Goal: Obtain resource: Download file/media

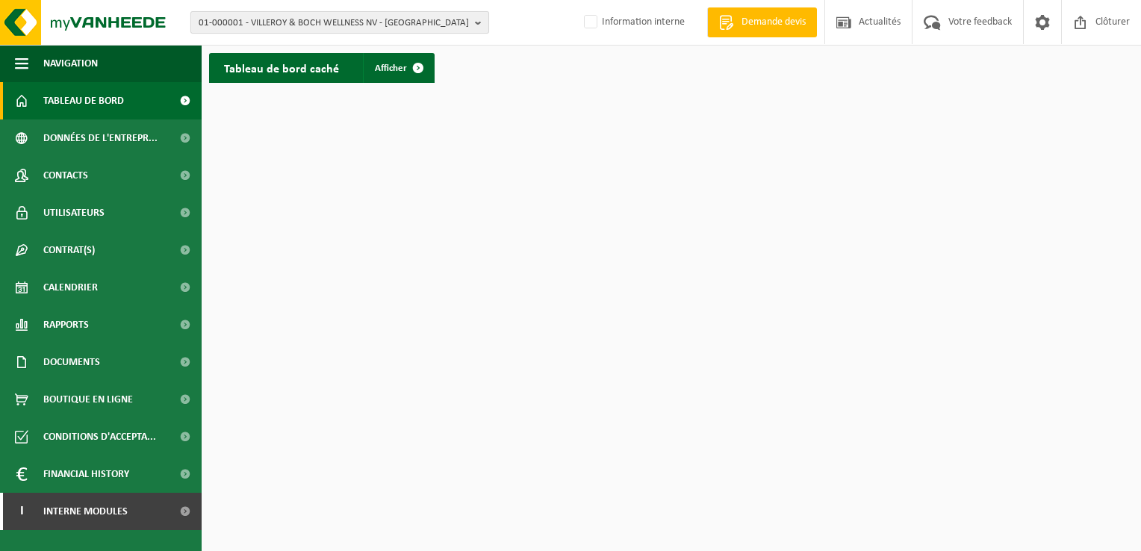
click at [264, 22] on span "01-000001 - VILLEROY & BOCH WELLNESS NV - [GEOGRAPHIC_DATA]" at bounding box center [334, 23] width 270 height 22
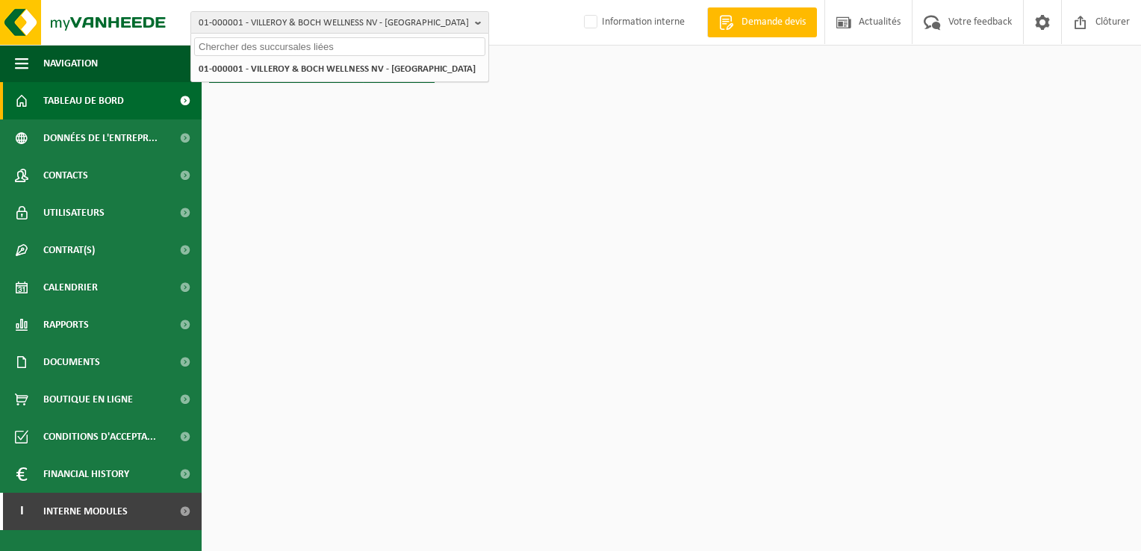
click at [239, 46] on input "text" at bounding box center [339, 46] width 291 height 19
paste input "01-085953"
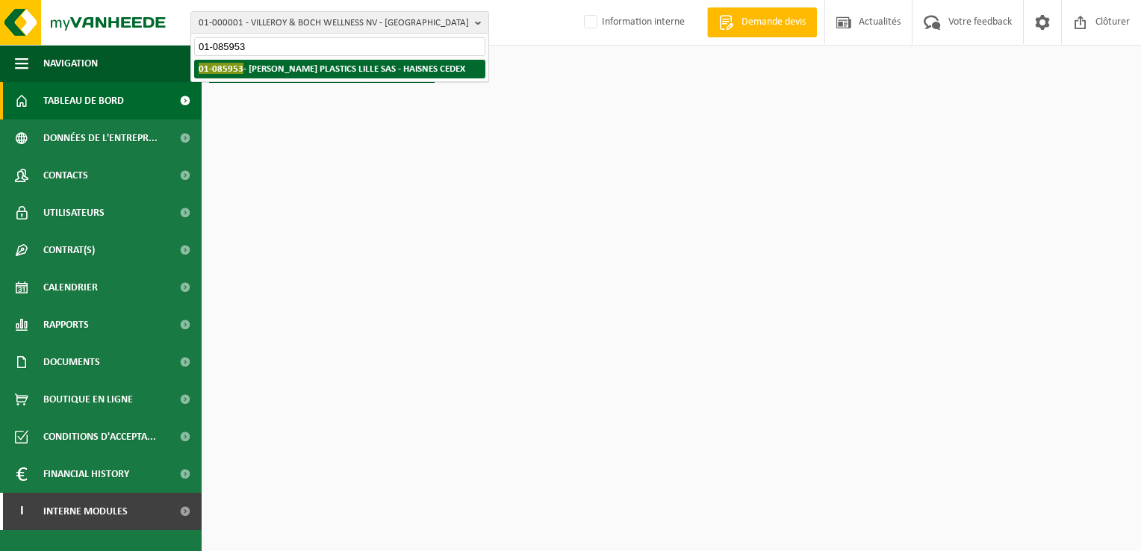
type input "01-085953"
click at [269, 64] on strong "01-085953 - [PERSON_NAME] PLASTICS LILLE SAS - HAISNES CEDEX" at bounding box center [332, 68] width 266 height 11
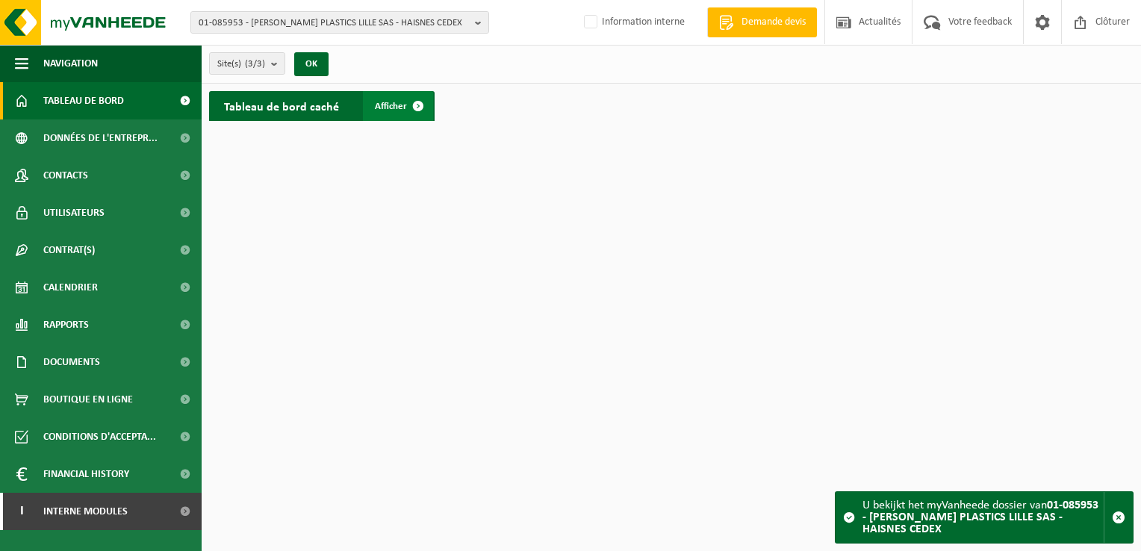
click at [384, 102] on span "Afficher" at bounding box center [391, 107] width 32 height 10
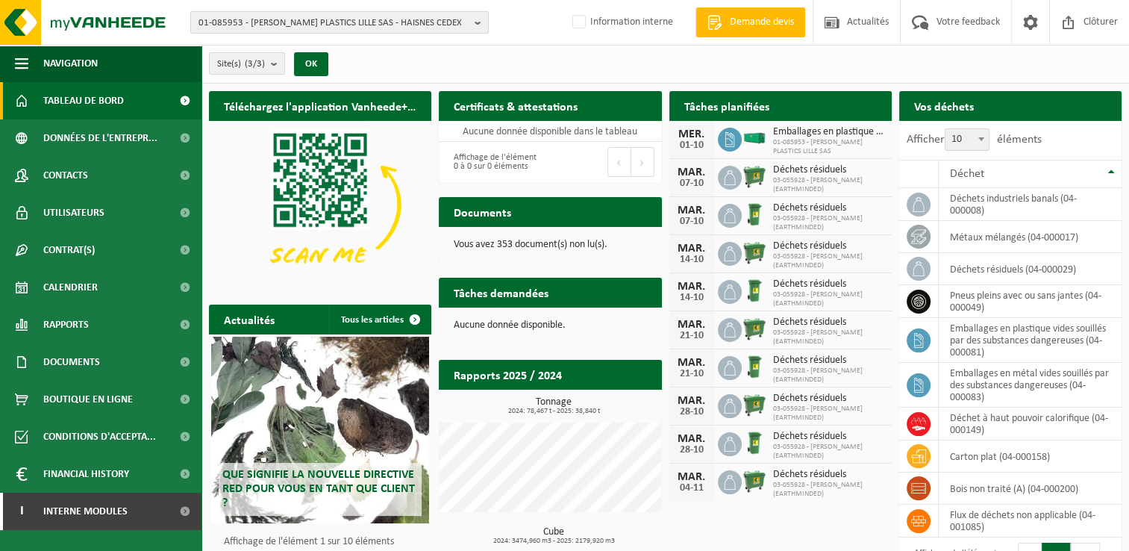
click at [257, 19] on span "01-085953 - GREIF PLASTICS LILLE SAS - HAISNES CEDEX" at bounding box center [334, 23] width 270 height 22
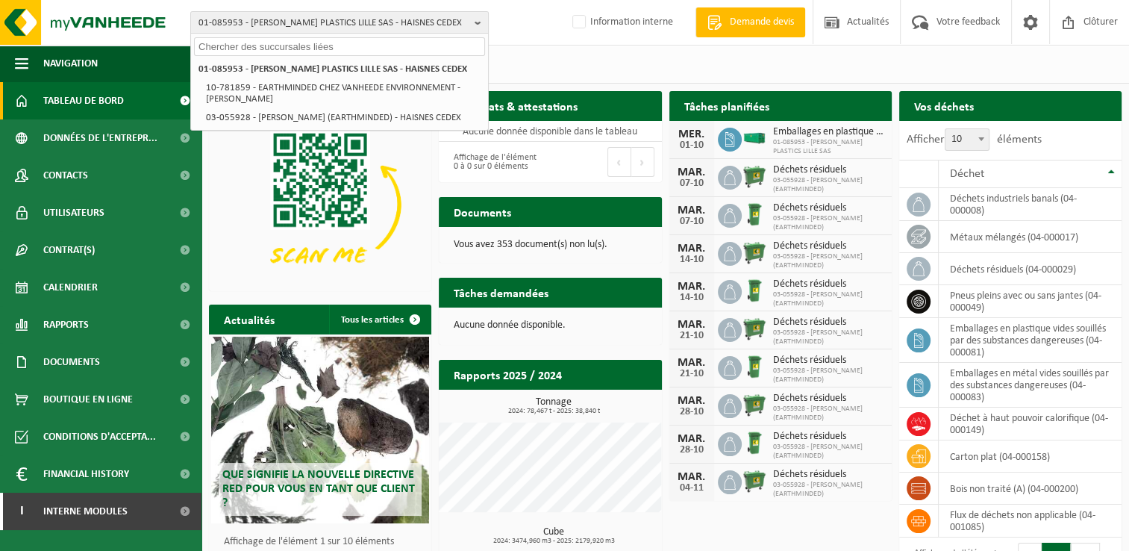
click at [243, 43] on input "text" at bounding box center [339, 46] width 291 height 19
paste input "01-058660"
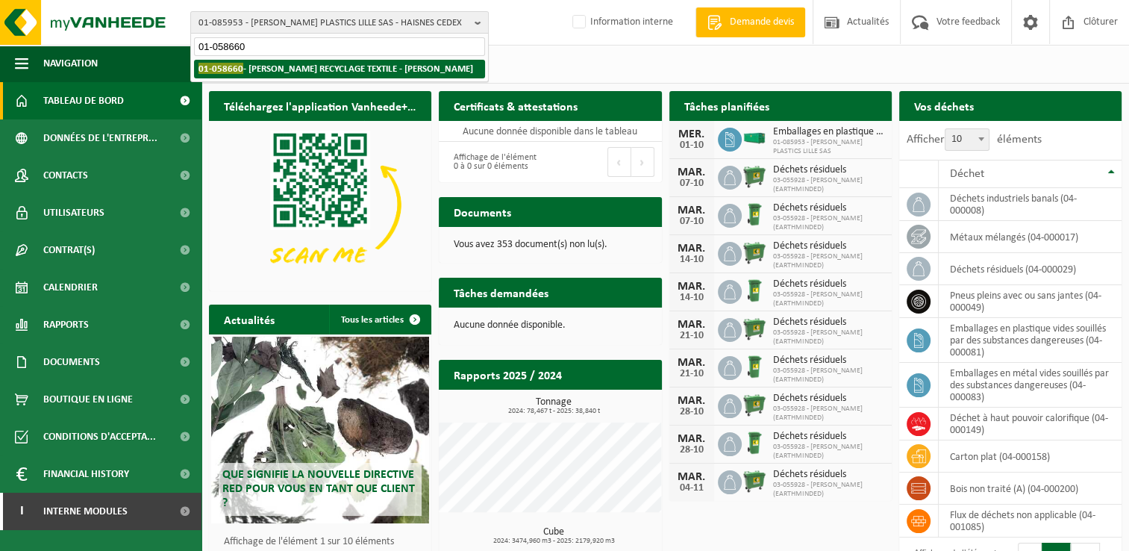
type input "01-058660"
click at [275, 70] on strong "01-058660 - MINOT RECYCLAGE TEXTILE - BILLY BERCLAU" at bounding box center [336, 68] width 275 height 11
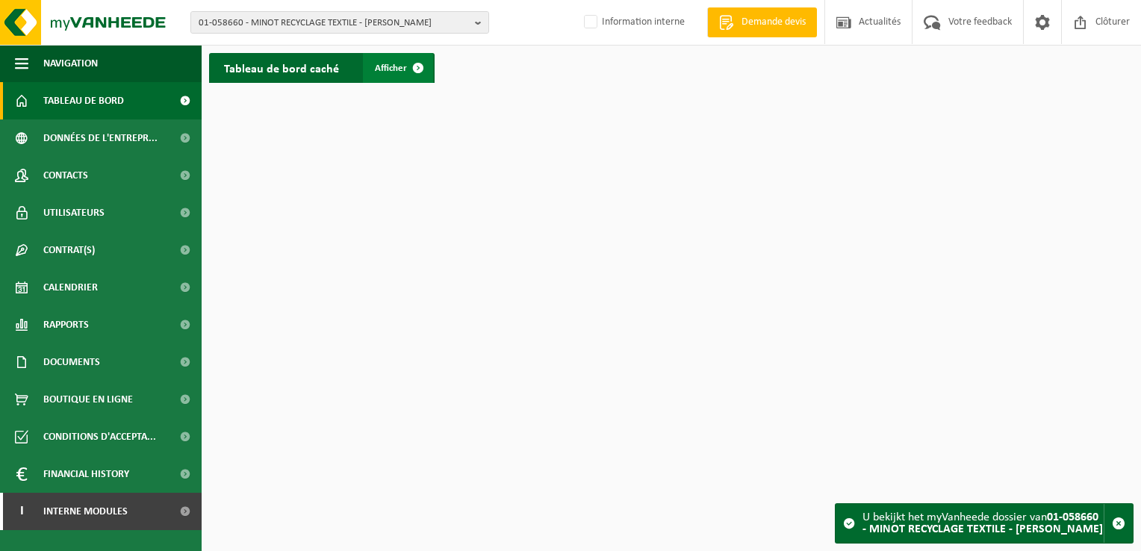
click at [413, 66] on span at bounding box center [418, 68] width 30 height 30
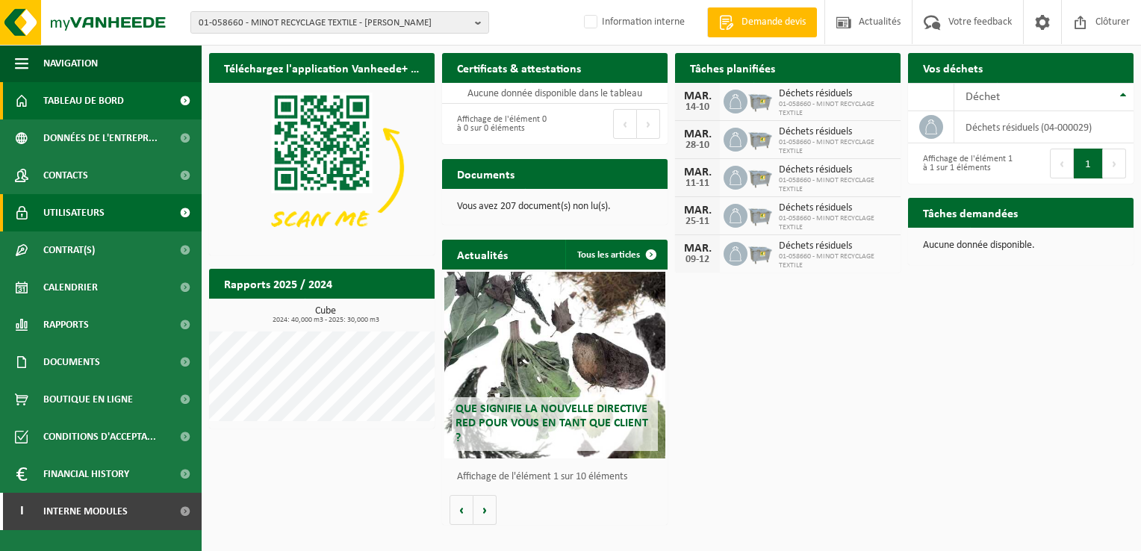
click at [81, 208] on span "Utilisateurs" at bounding box center [73, 212] width 61 height 37
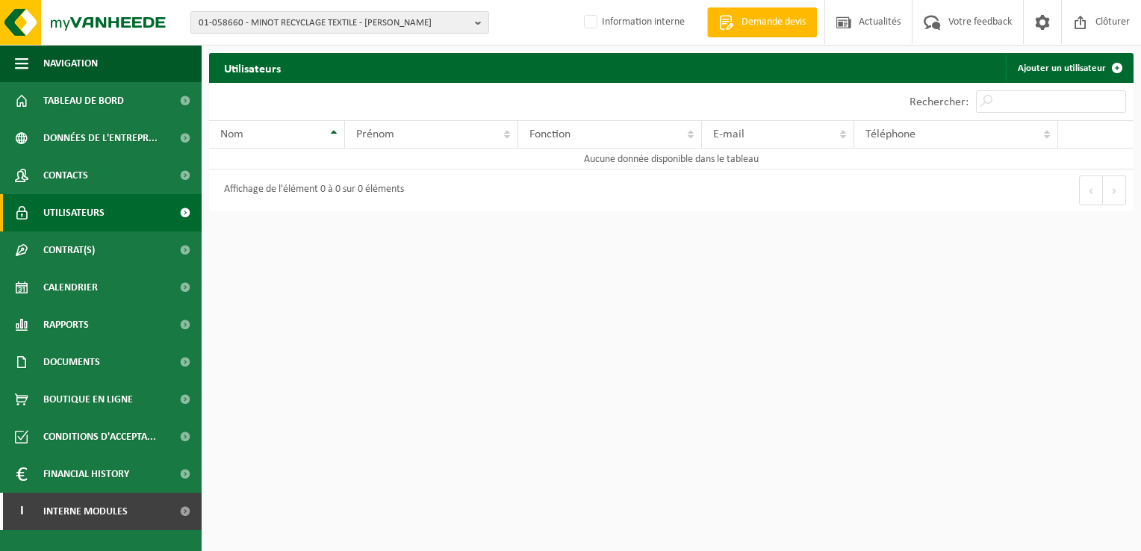
click at [187, 208] on span at bounding box center [185, 212] width 34 height 37
click at [102, 172] on link "Contacts" at bounding box center [101, 175] width 202 height 37
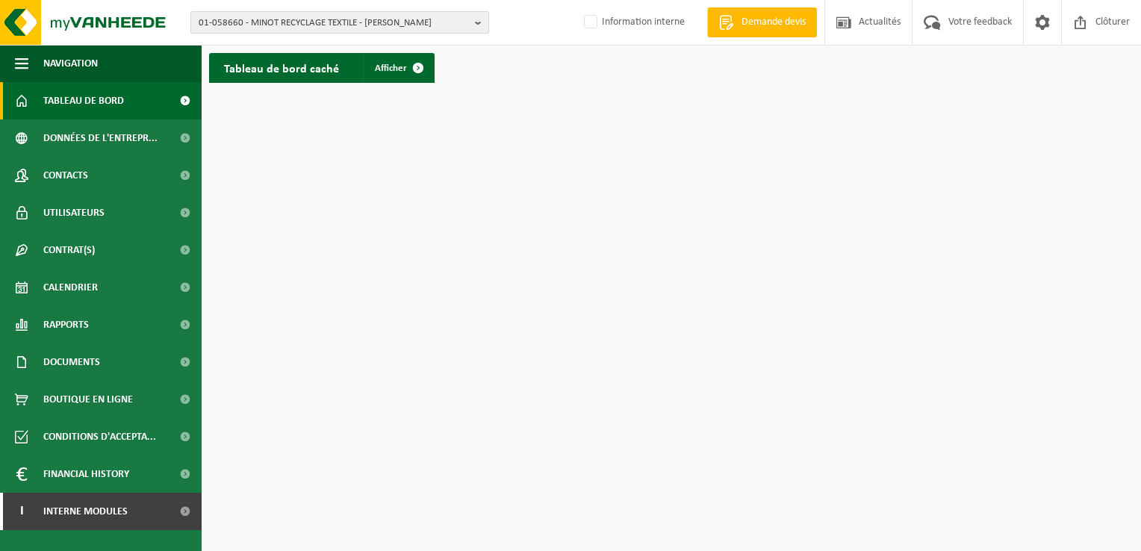
click at [338, 25] on span "01-058660 - MINOT RECYCLAGE TEXTILE - [PERSON_NAME]" at bounding box center [334, 23] width 270 height 22
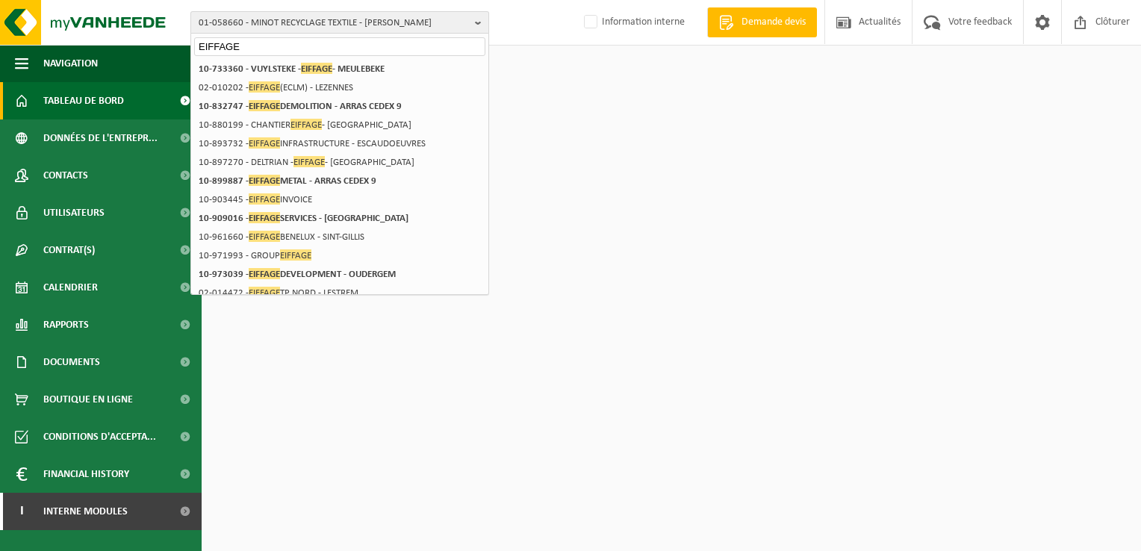
type input "EIFFAGE"
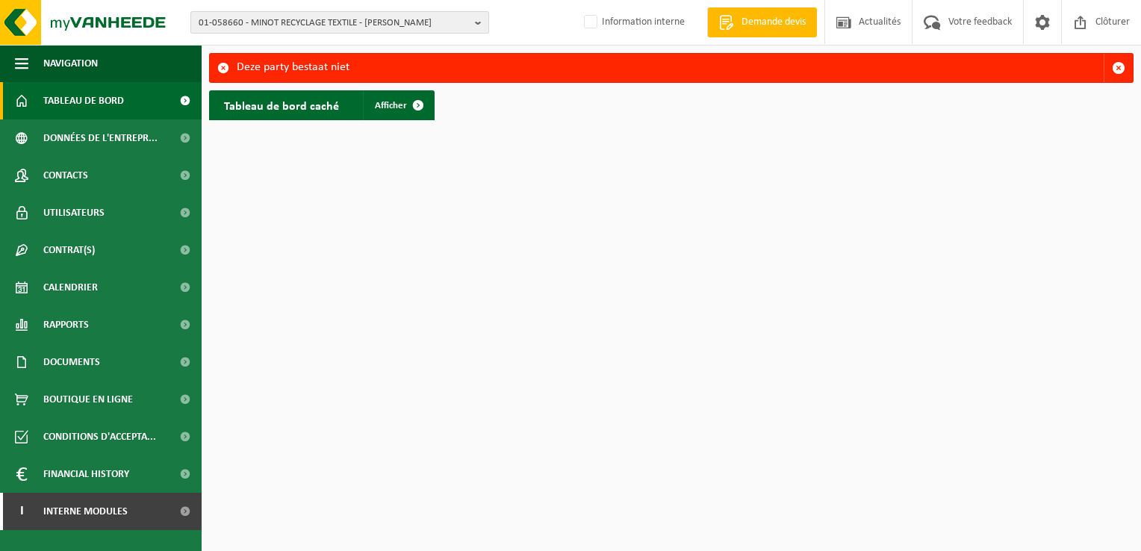
click at [242, 32] on span "01-058660 - MINOT RECYCLAGE TEXTILE - [PERSON_NAME]" at bounding box center [334, 23] width 270 height 22
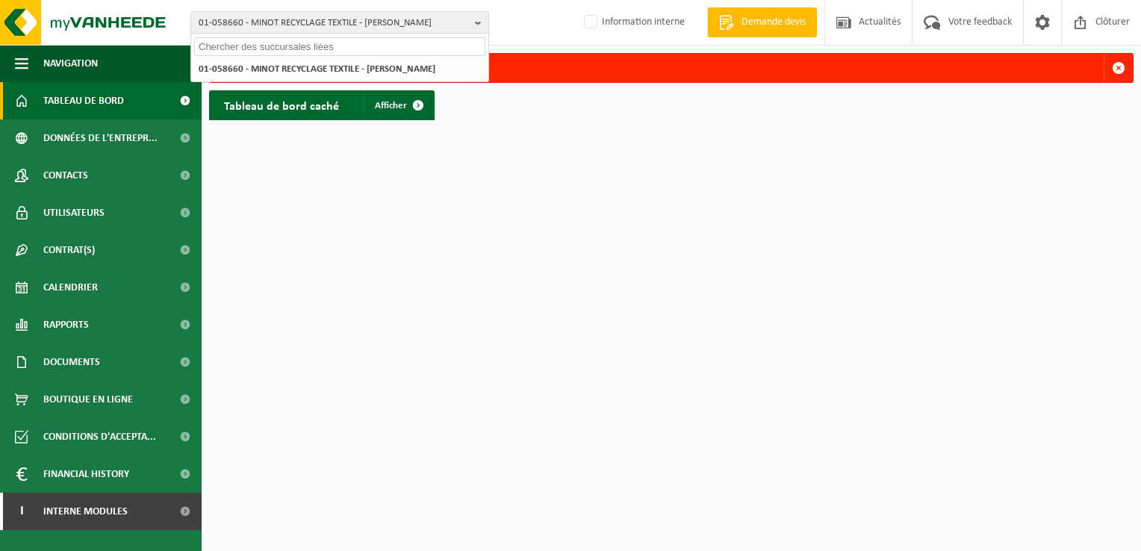
click at [246, 22] on span "01-058660 - MINOT RECYCLAGE TEXTILE - [PERSON_NAME]" at bounding box center [334, 23] width 270 height 22
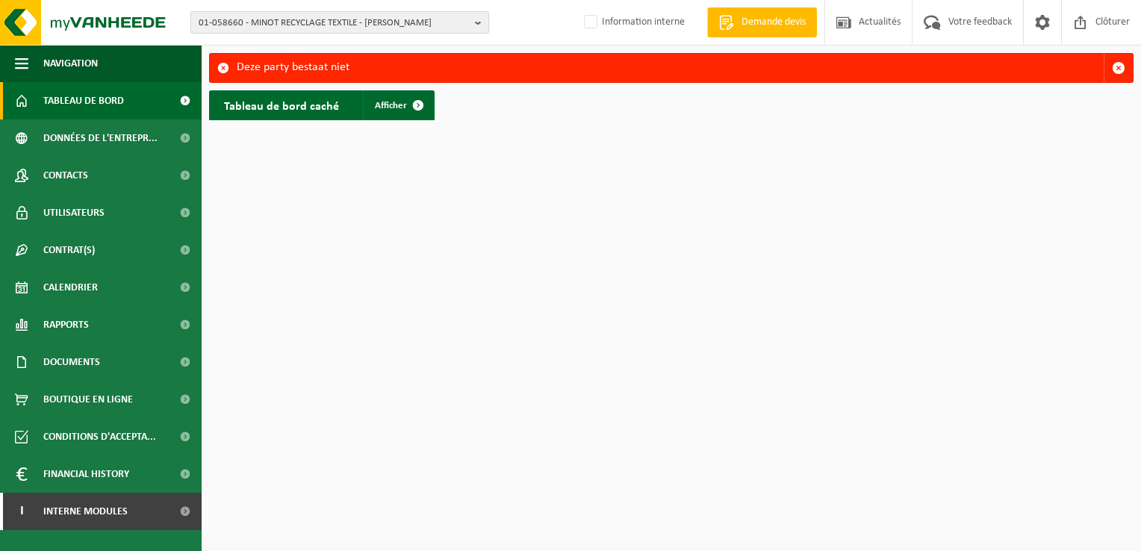
click at [244, 19] on span "01-058660 - MINOT RECYCLAGE TEXTILE - BILLY BERCLAU" at bounding box center [334, 23] width 270 height 22
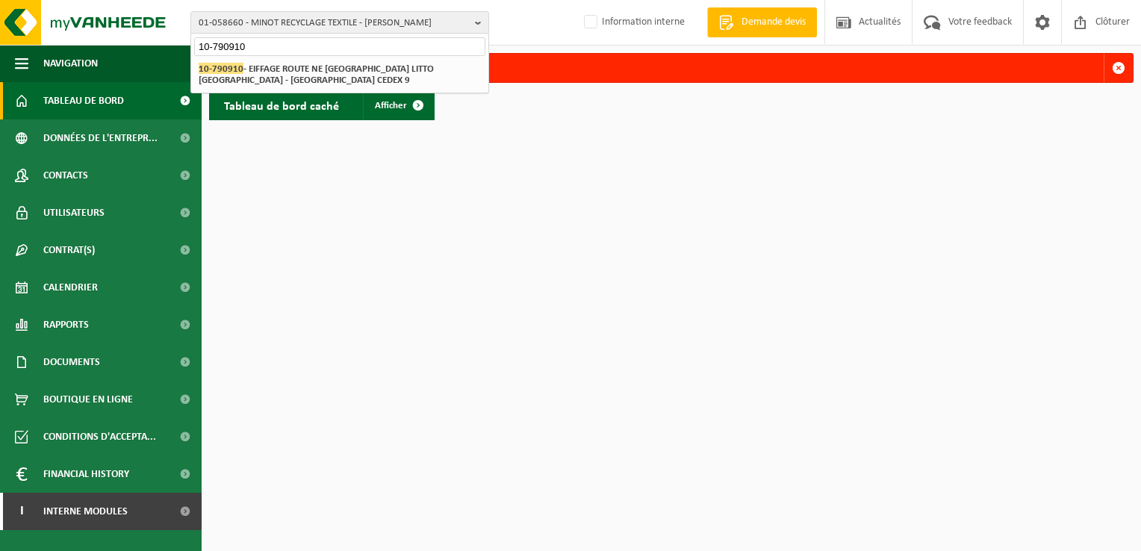
type input "10-790910"
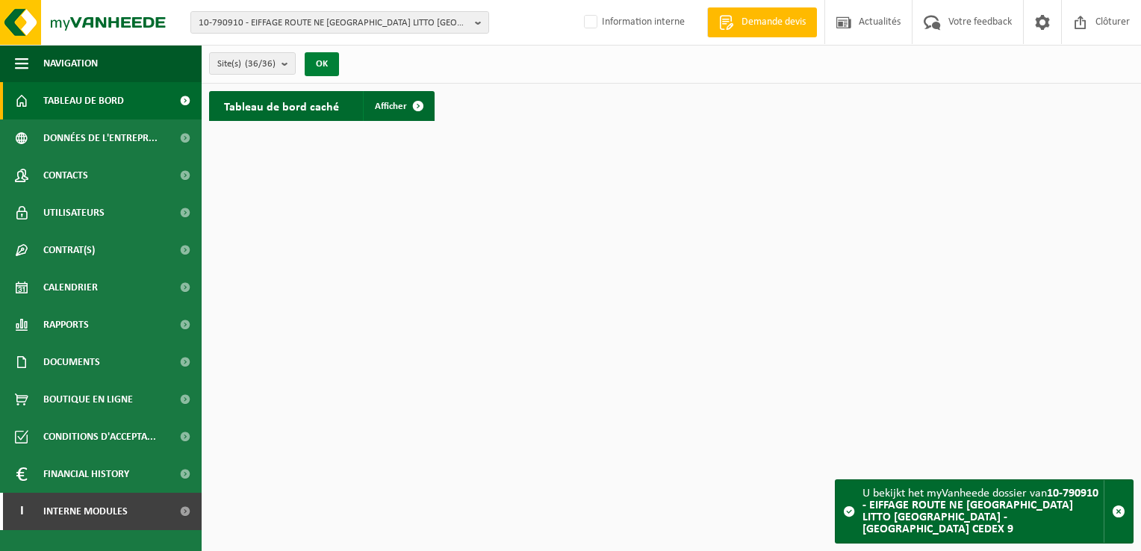
click at [324, 64] on button "OK" at bounding box center [322, 64] width 34 height 24
click at [419, 100] on span at bounding box center [418, 106] width 30 height 30
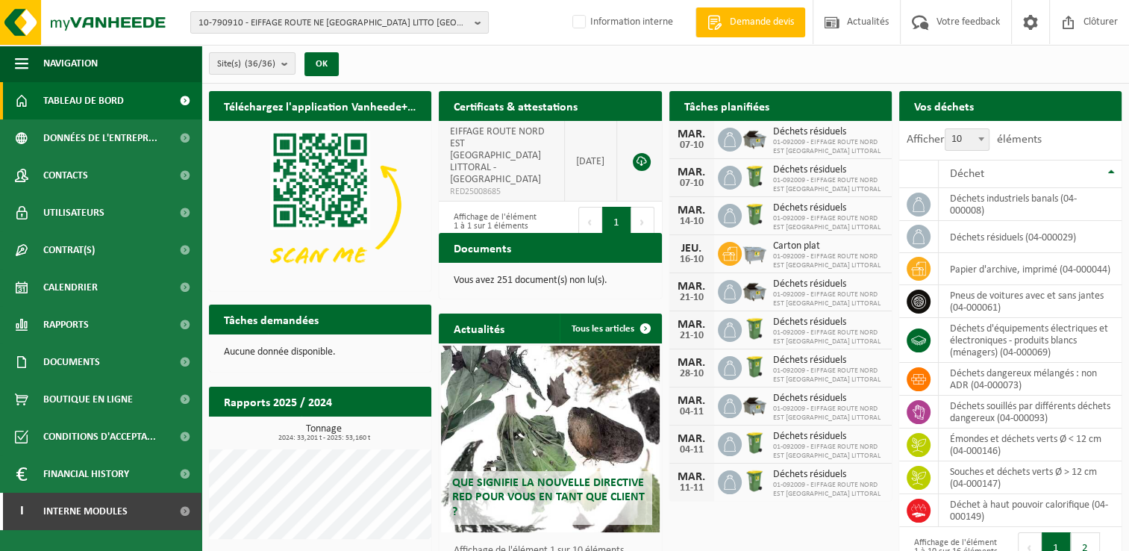
click at [463, 146] on span "EIFFAGE ROUTE NORD EST [GEOGRAPHIC_DATA] LITTORAL - [GEOGRAPHIC_DATA]" at bounding box center [497, 155] width 95 height 59
click at [502, 140] on span "EIFFAGE ROUTE NORD EST [GEOGRAPHIC_DATA] LITTORAL - [GEOGRAPHIC_DATA]" at bounding box center [497, 155] width 95 height 59
click at [646, 153] on link at bounding box center [642, 162] width 18 height 18
click at [642, 153] on link at bounding box center [642, 162] width 18 height 18
